Goal: Transaction & Acquisition: Purchase product/service

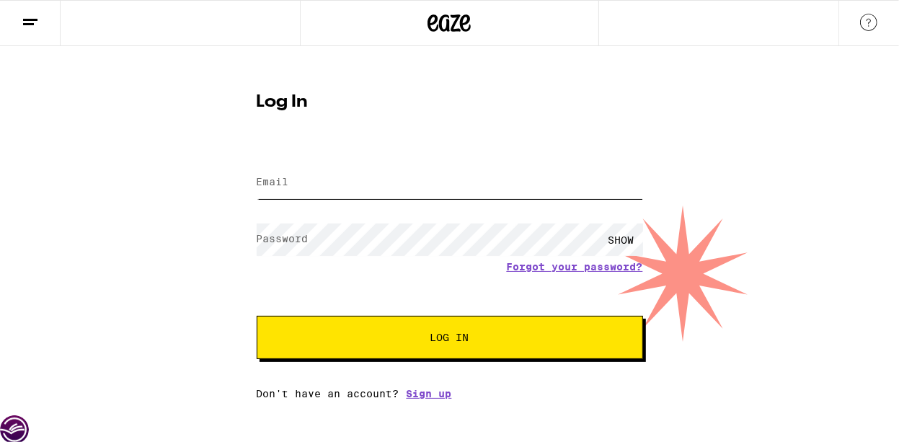
type input "[EMAIL_ADDRESS][DOMAIN_NAME]"
click at [371, 340] on span "Log In" at bounding box center [450, 337] width 270 height 10
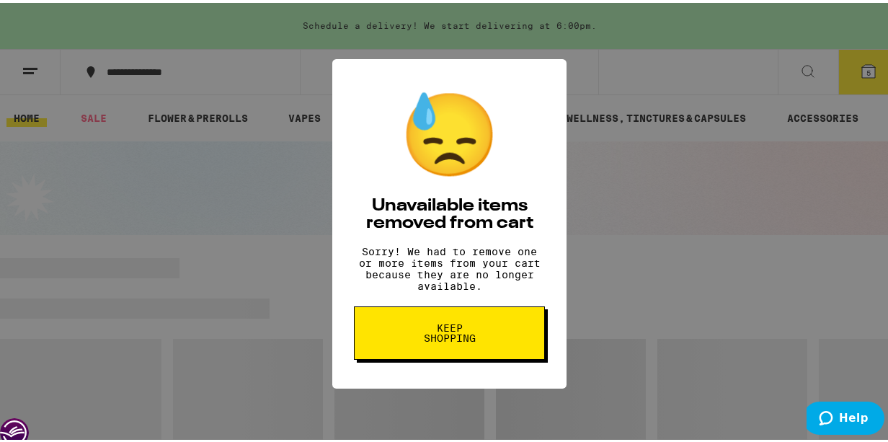
click at [449, 355] on button "Keep Shopping" at bounding box center [449, 330] width 191 height 53
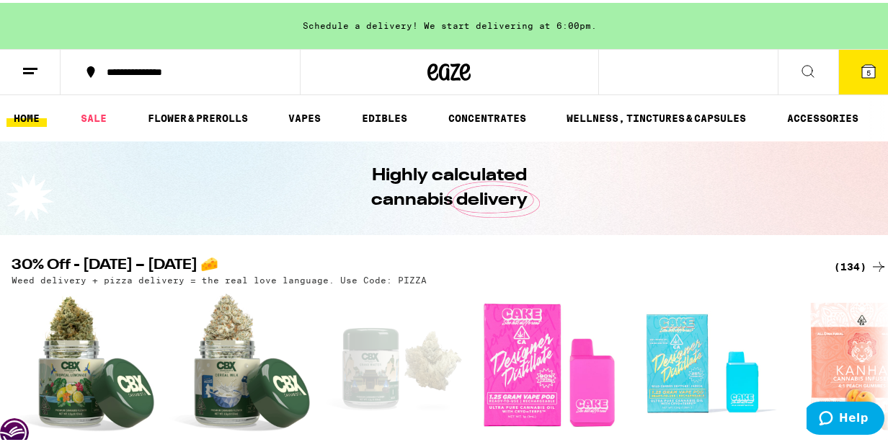
click at [860, 81] on button "5" at bounding box center [869, 69] width 61 height 45
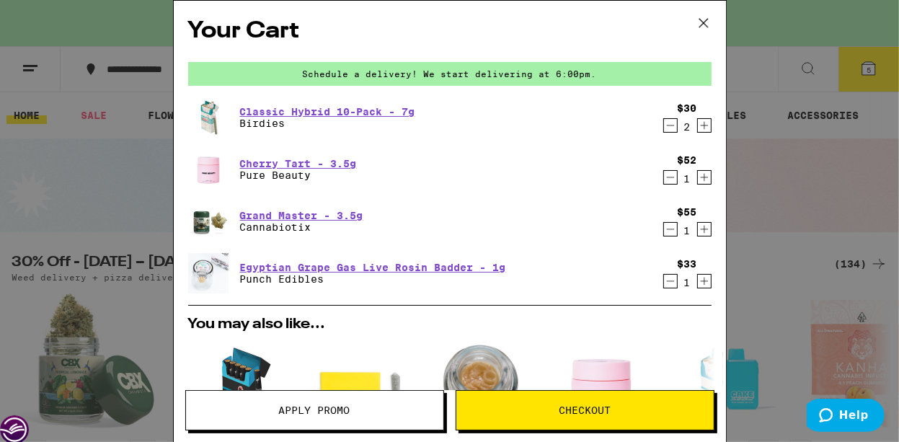
click at [707, 19] on icon at bounding box center [704, 23] width 22 height 22
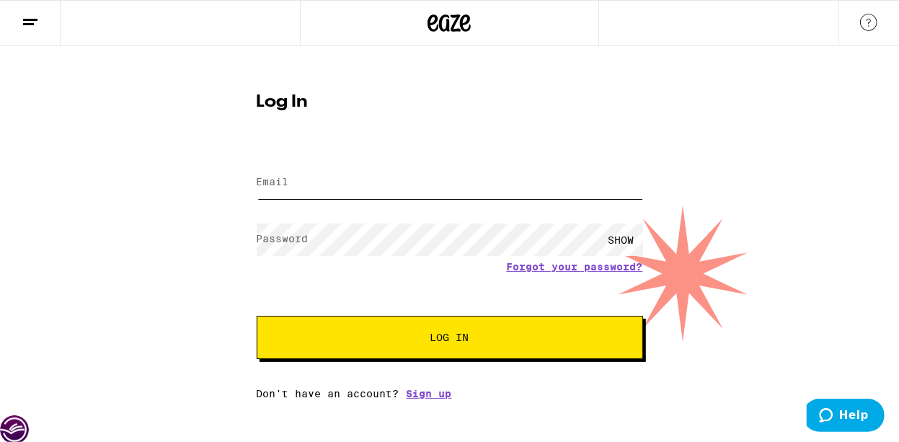
type input "Jensen3961@gmail.com"
click at [539, 330] on button "Log In" at bounding box center [450, 337] width 386 height 43
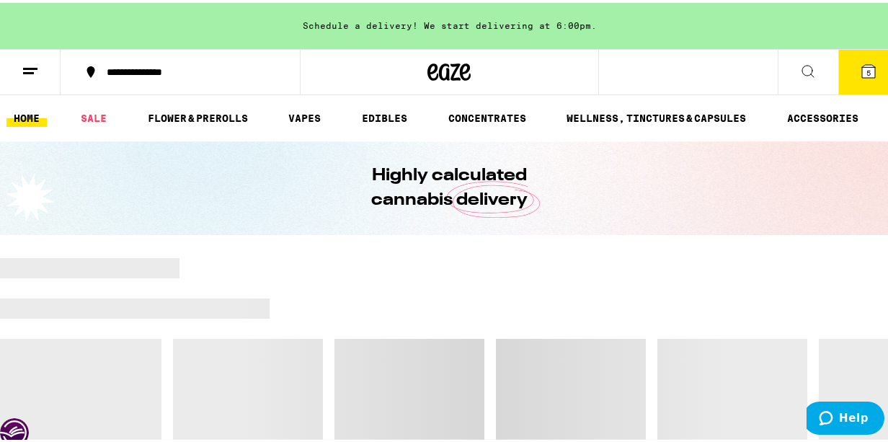
click at [867, 68] on span "5" at bounding box center [869, 70] width 4 height 9
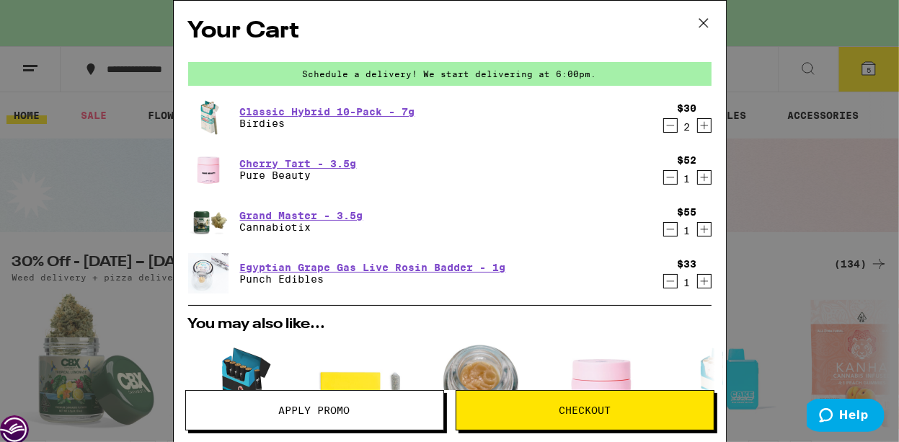
drag, startPoint x: 702, startPoint y: 18, endPoint x: 606, endPoint y: 9, distance: 96.4
click at [701, 19] on icon at bounding box center [704, 23] width 22 height 22
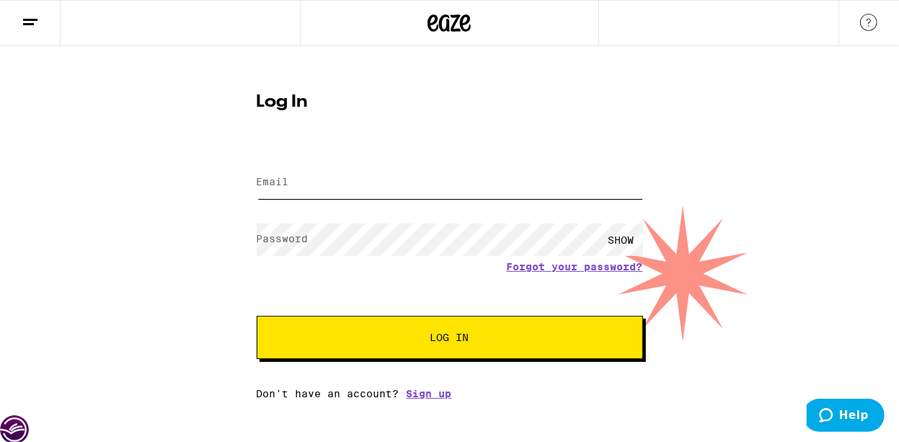
type input "Jensen3961@gmail.com"
click at [468, 318] on button "Log In" at bounding box center [450, 337] width 386 height 43
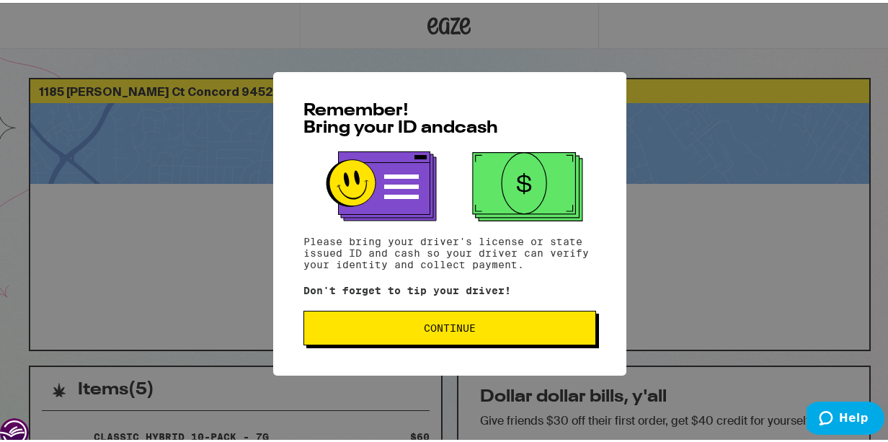
click at [515, 335] on button "Continue" at bounding box center [450, 325] width 293 height 35
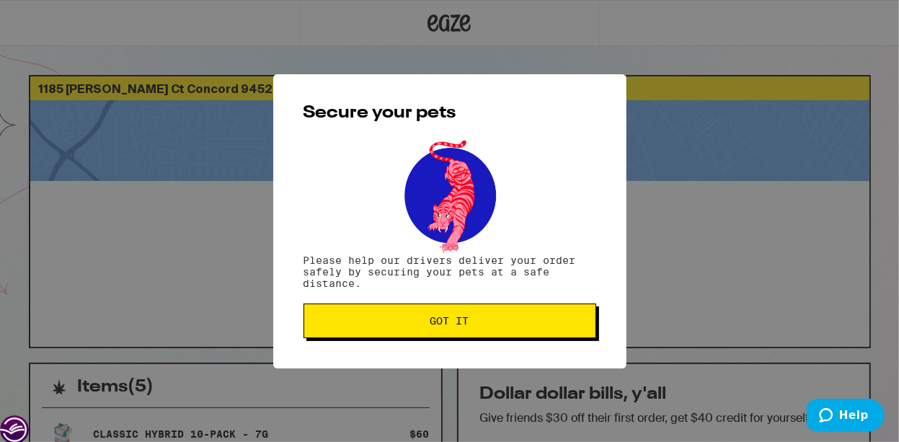
click at [514, 334] on button "Got it" at bounding box center [450, 321] width 293 height 35
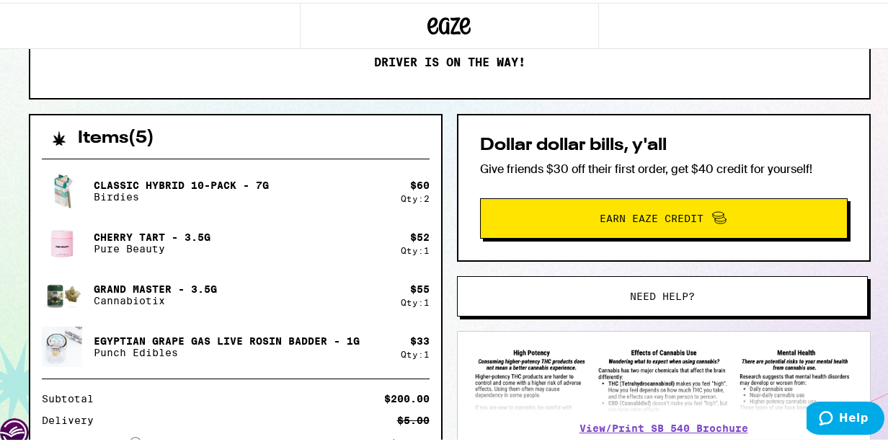
scroll to position [246, 0]
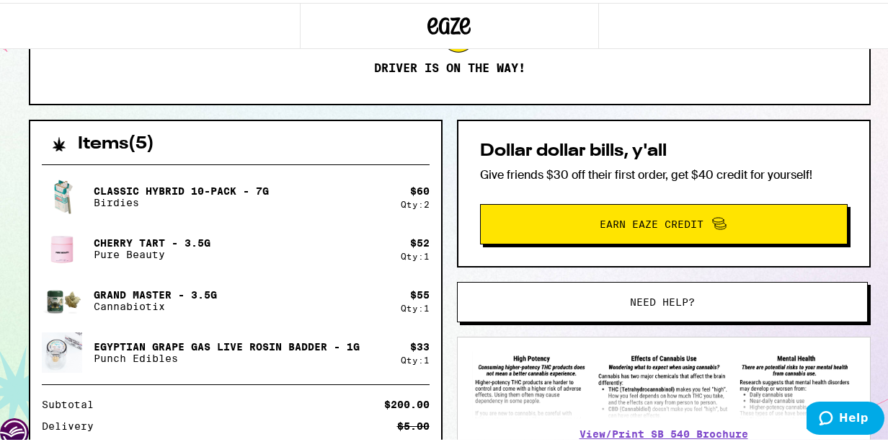
click at [581, 291] on button "Need help?" at bounding box center [662, 299] width 411 height 40
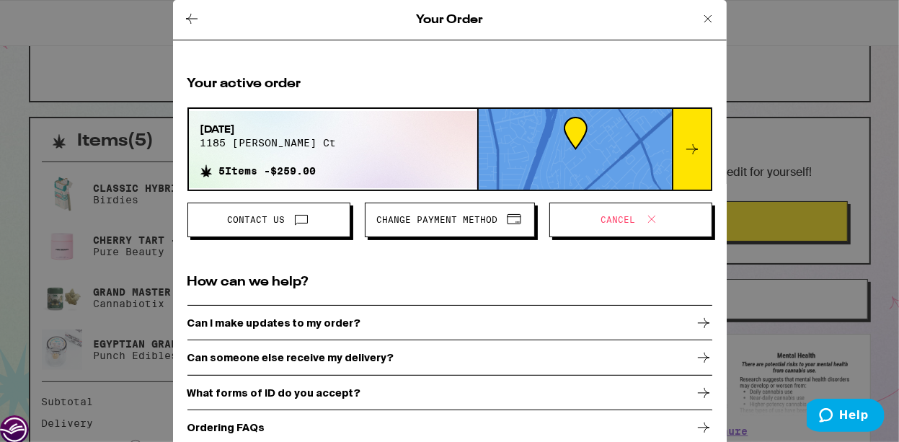
click at [704, 18] on icon at bounding box center [707, 18] width 7 height 7
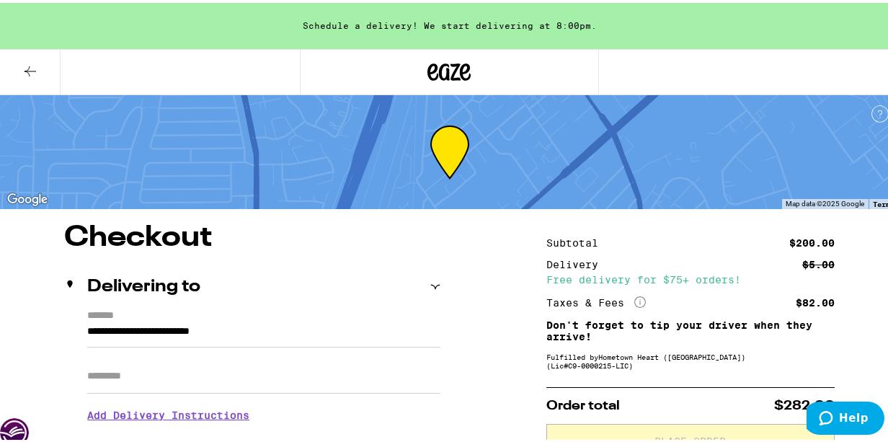
click at [23, 67] on icon at bounding box center [30, 68] width 17 height 17
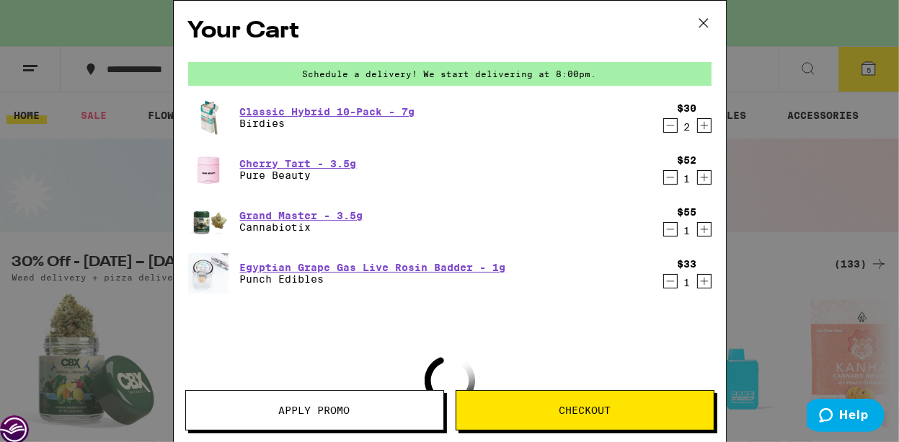
click at [664, 130] on icon "Decrement" at bounding box center [670, 125] width 13 height 17
click at [664, 128] on icon "Decrement" at bounding box center [670, 125] width 13 height 17
click at [658, 128] on div "$30 2" at bounding box center [685, 117] width 54 height 30
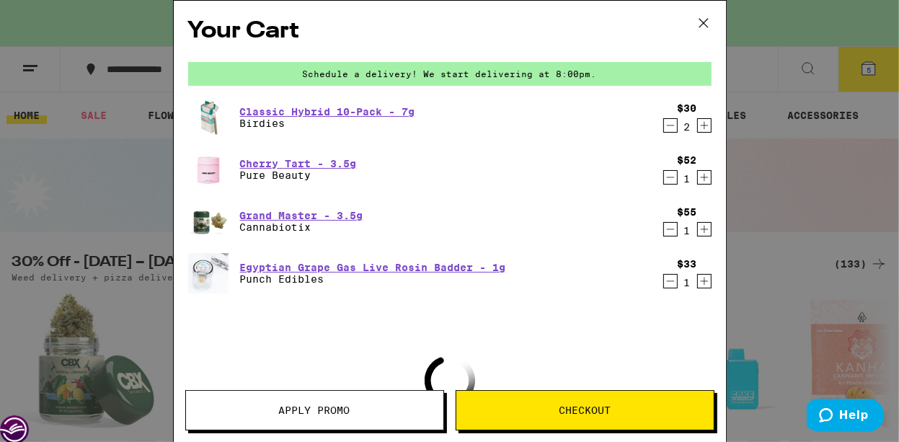
click at [658, 128] on div "$30 2" at bounding box center [685, 117] width 54 height 30
click at [702, 25] on icon at bounding box center [704, 23] width 22 height 22
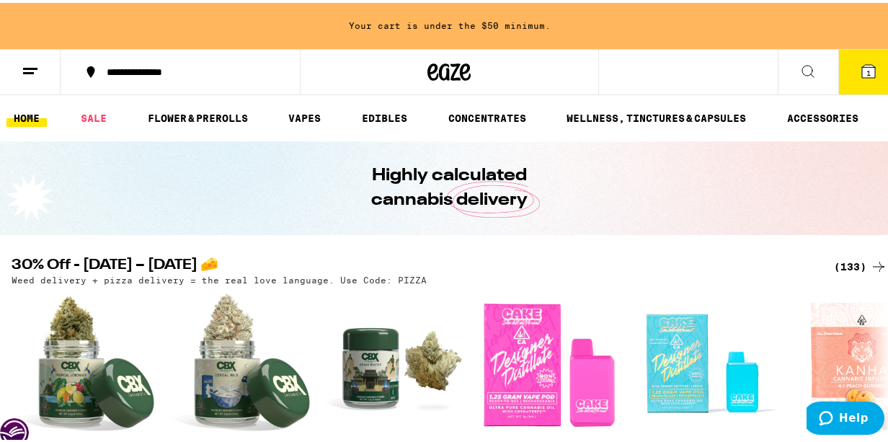
click at [866, 71] on icon at bounding box center [868, 68] width 17 height 17
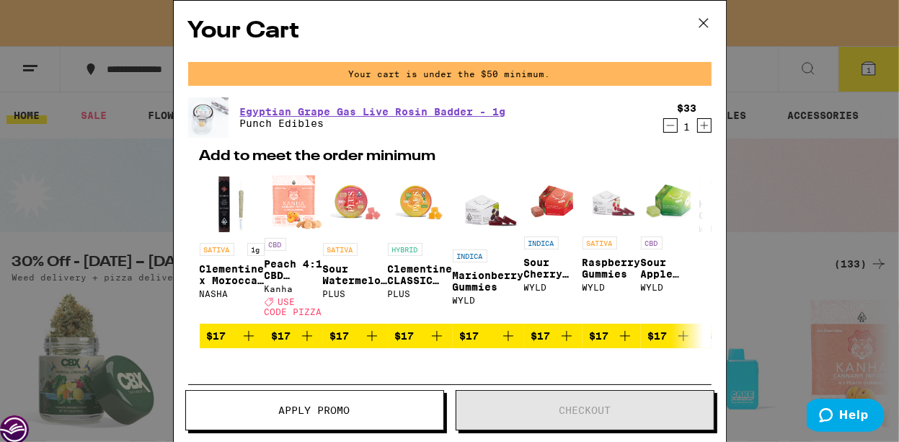
click at [664, 124] on icon "Decrement" at bounding box center [670, 125] width 13 height 17
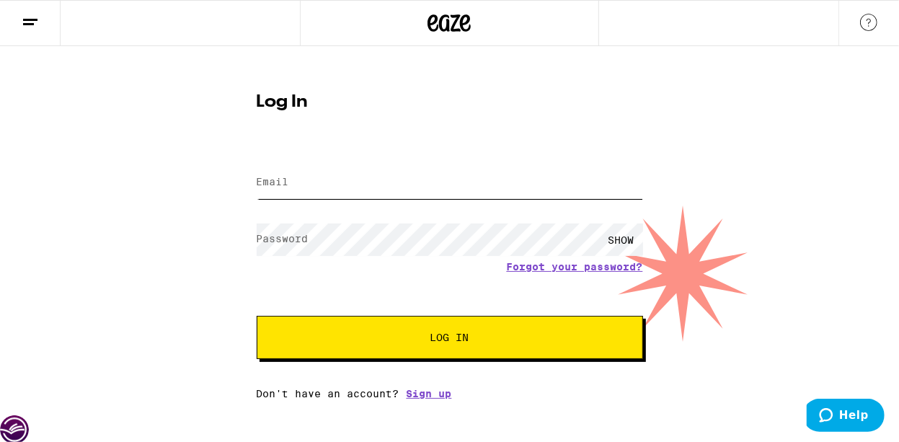
type input "[EMAIL_ADDRESS][DOMAIN_NAME]"
click at [357, 340] on span "Log In" at bounding box center [450, 337] width 270 height 10
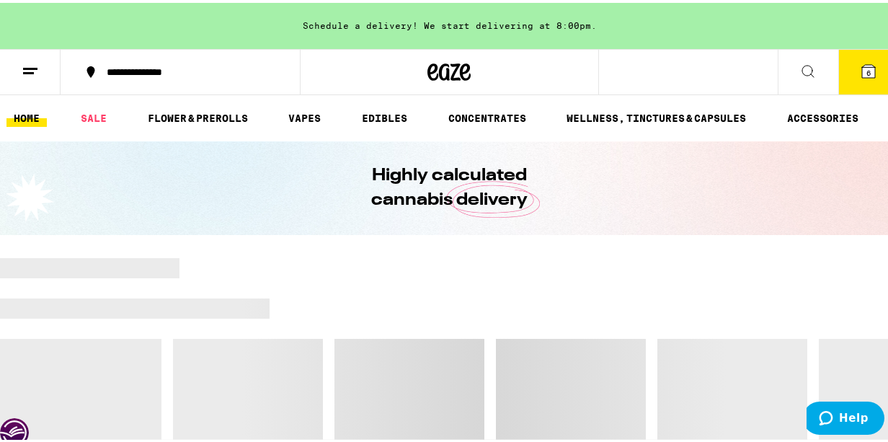
click at [860, 75] on icon at bounding box center [868, 68] width 17 height 17
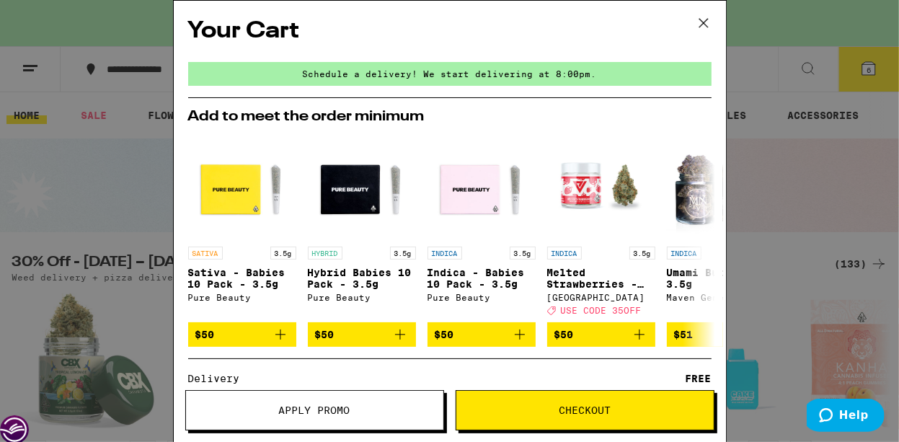
click at [350, 413] on span "Apply Promo" at bounding box center [314, 410] width 257 height 10
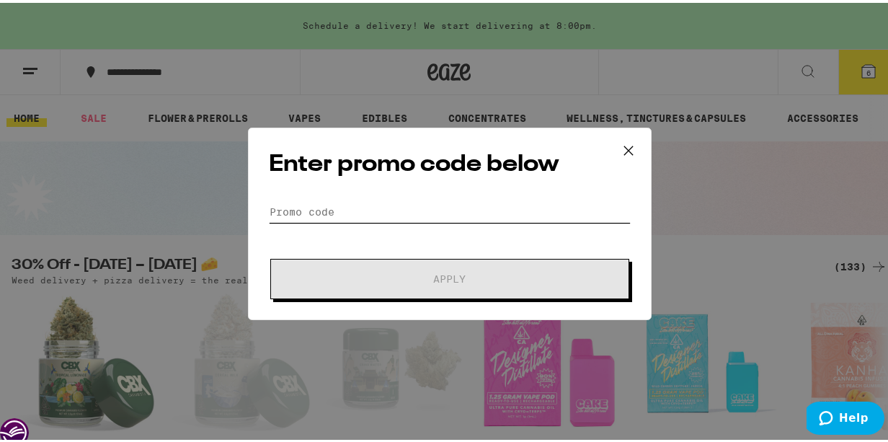
click at [389, 204] on input "Promo Code" at bounding box center [450, 209] width 362 height 22
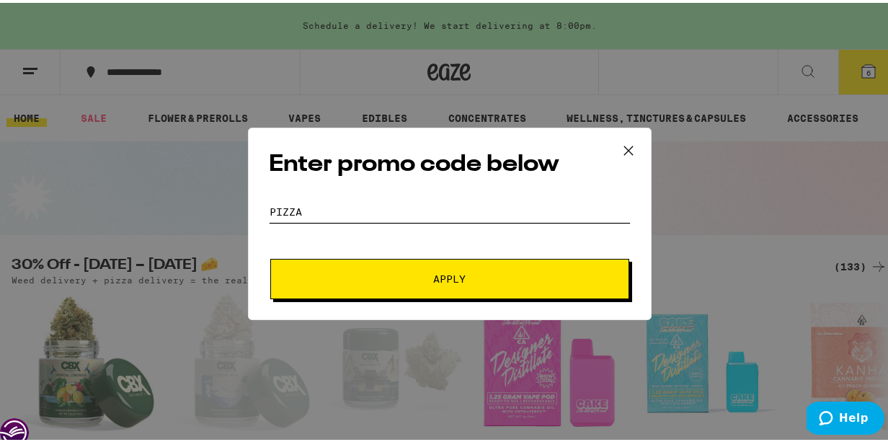
type input "pizza"
click at [389, 280] on span "Apply" at bounding box center [450, 276] width 260 height 10
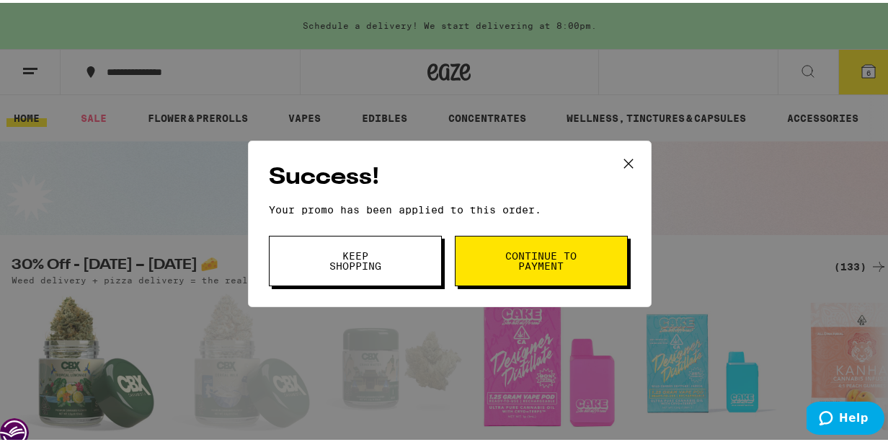
click at [487, 262] on button "Continue to payment" at bounding box center [541, 258] width 173 height 50
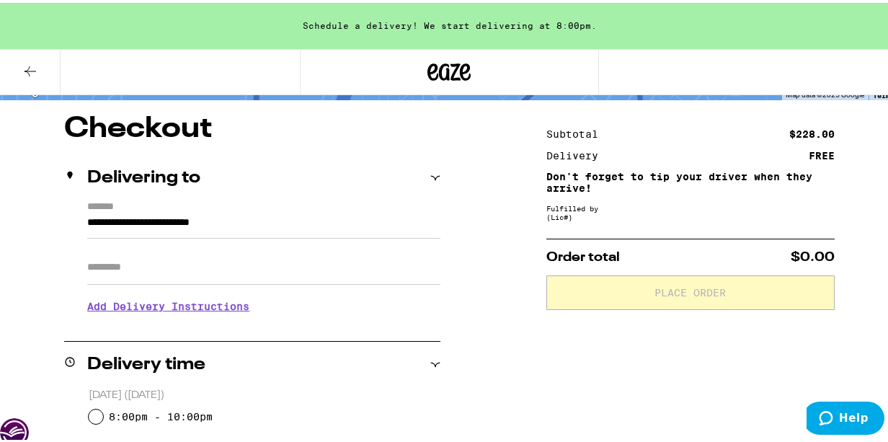
scroll to position [144, 0]
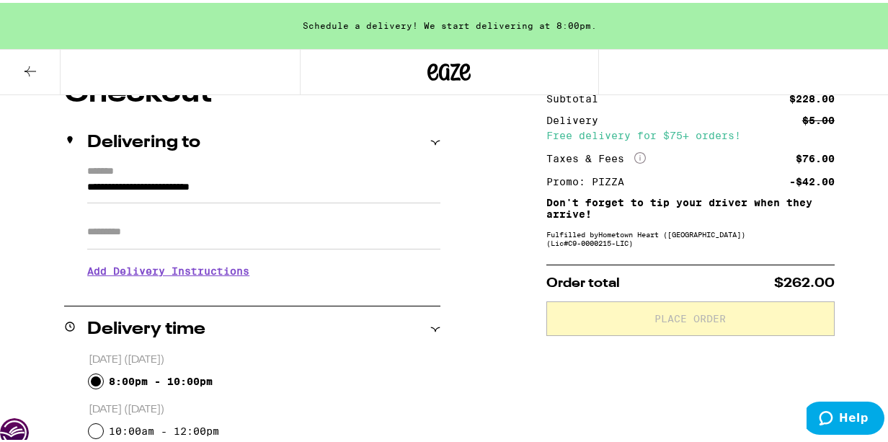
click at [94, 381] on input "8:00pm - 10:00pm" at bounding box center [96, 378] width 14 height 14
radio input "true"
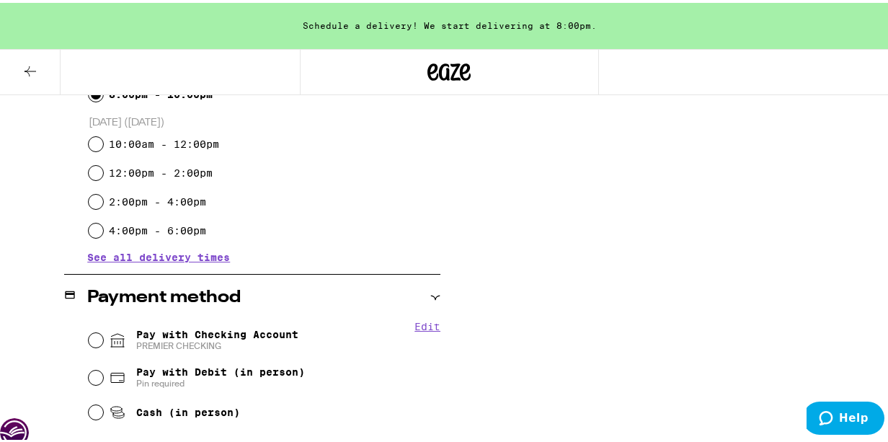
scroll to position [433, 0]
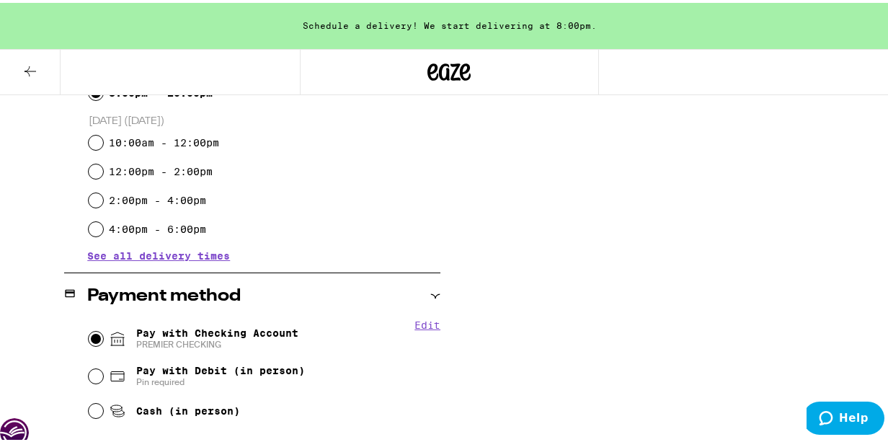
click at [92, 332] on input "Pay with Checking Account PREMIER CHECKING" at bounding box center [96, 336] width 14 height 14
radio input "true"
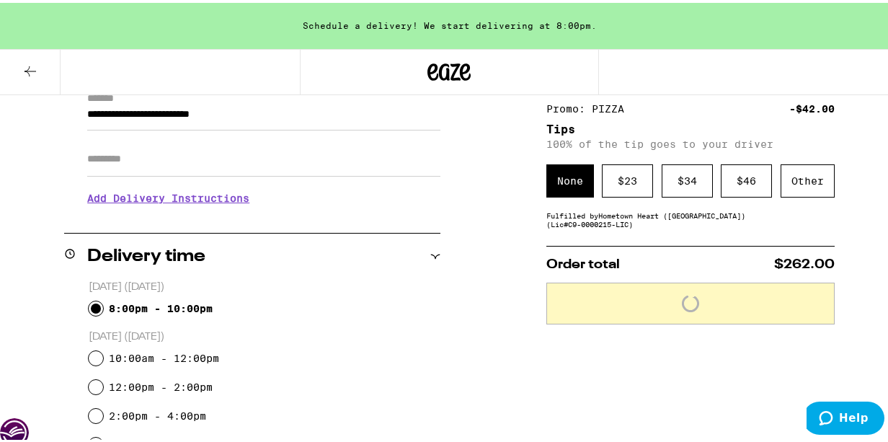
scroll to position [216, 0]
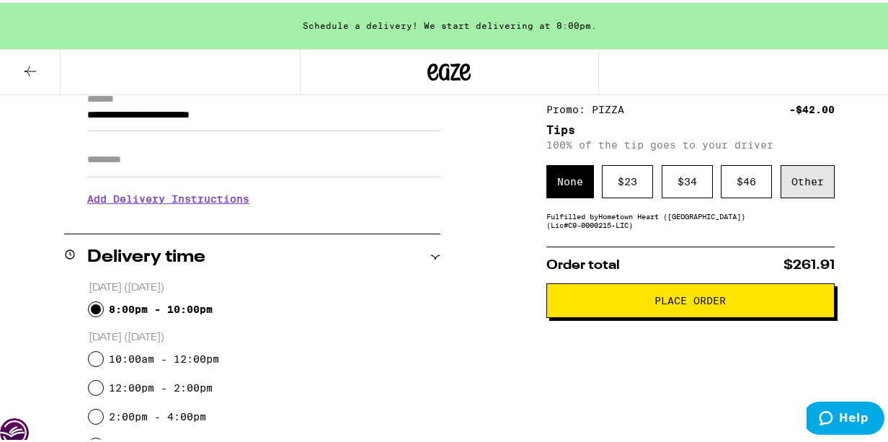
click at [792, 167] on div "Other" at bounding box center [808, 178] width 54 height 33
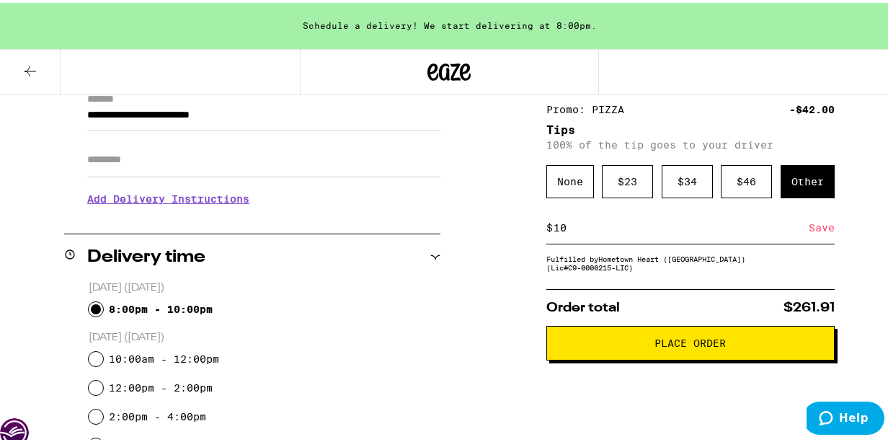
type input "10"
click at [809, 231] on div "Save" at bounding box center [822, 225] width 26 height 32
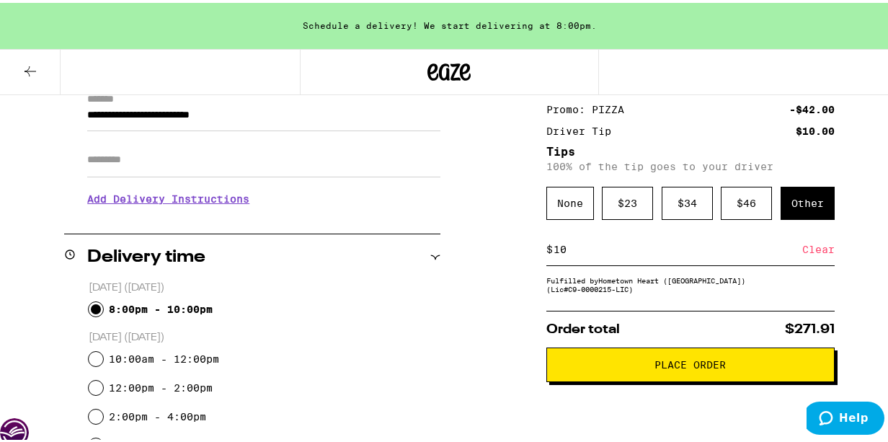
click at [687, 365] on span "Place Order" at bounding box center [690, 362] width 71 height 10
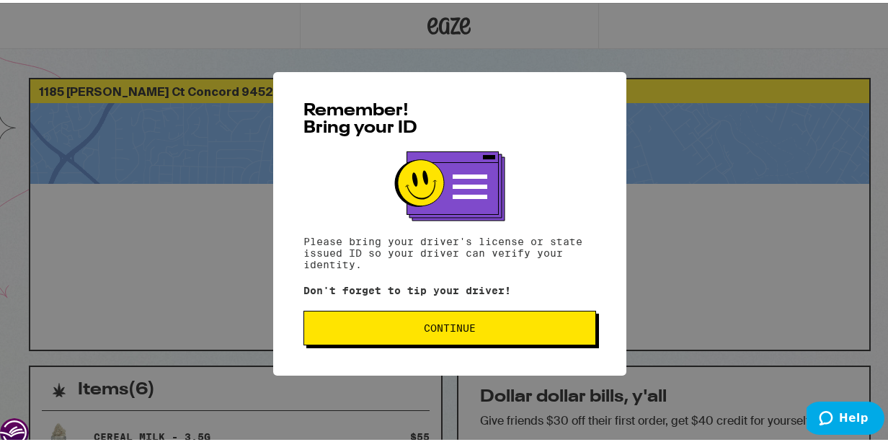
click at [494, 317] on button "Continue" at bounding box center [450, 325] width 293 height 35
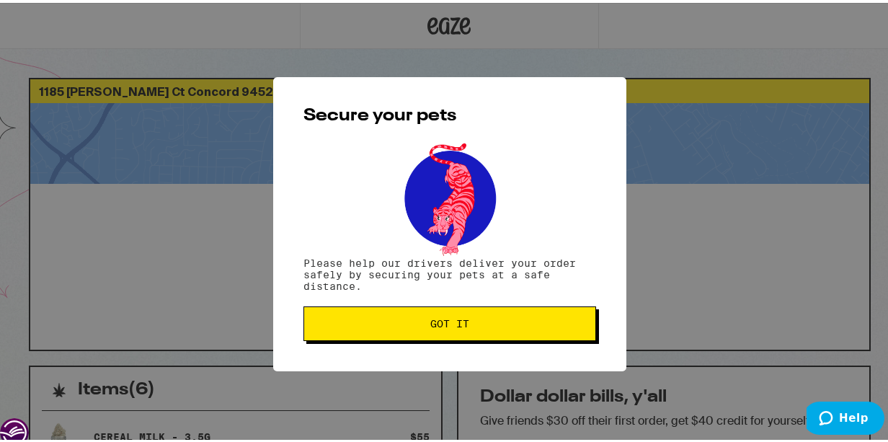
click at [482, 328] on button "Got it" at bounding box center [450, 321] width 293 height 35
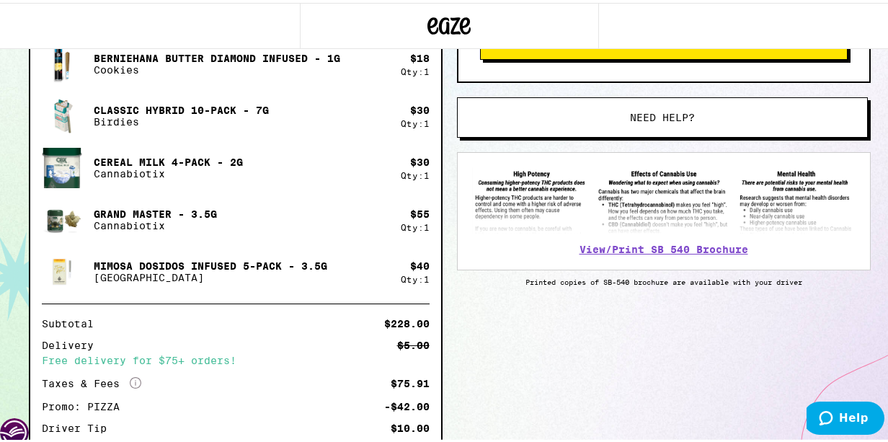
scroll to position [433, 0]
